Goal: Navigation & Orientation: Find specific page/section

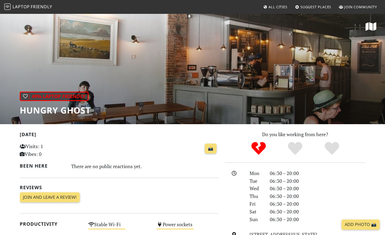
click at [34, 7] on span "Friendly" at bounding box center [41, 7] width 21 height 6
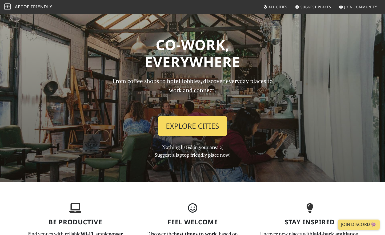
click at [194, 132] on link "Explore Cities" at bounding box center [192, 126] width 69 height 20
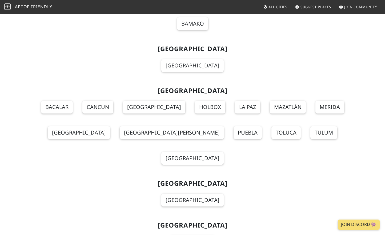
scroll to position [6241, 0]
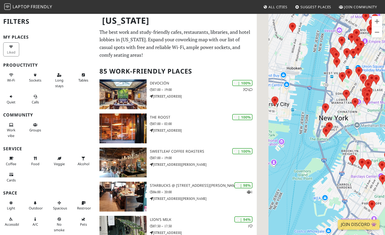
drag, startPoint x: 276, startPoint y: 77, endPoint x: 344, endPoint y: 123, distance: 82.0
click at [344, 123] on div "To navigate, press the arrow keys." at bounding box center [321, 130] width 128 height 235
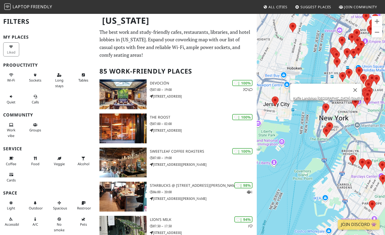
click at [322, 103] on area at bounding box center [322, 103] width 0 height 0
click at [326, 122] on area at bounding box center [326, 122] width 0 height 0
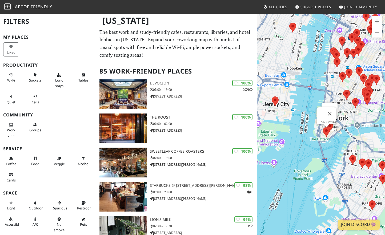
click at [323, 127] on area at bounding box center [323, 127] width 0 height 0
